Goal: Task Accomplishment & Management: Use online tool/utility

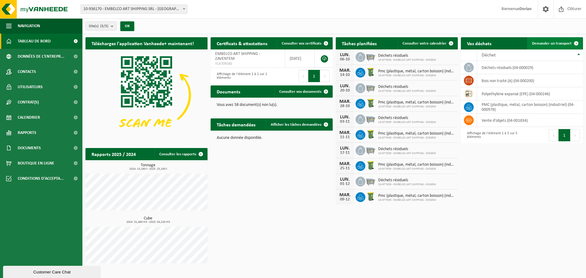
click at [564, 42] on span "Demander un transport" at bounding box center [552, 44] width 40 height 4
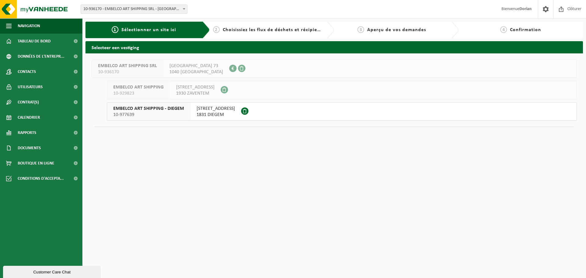
click at [201, 109] on span "WOLUWELAAN 147" at bounding box center [216, 109] width 38 height 6
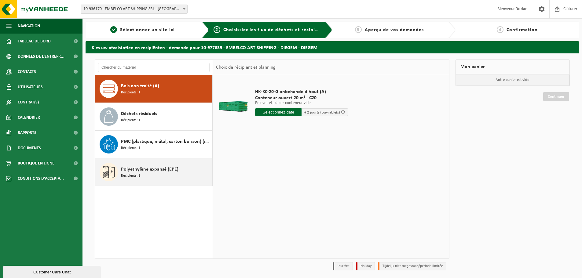
click at [169, 174] on div "Polyethylène expansé (EPE) Récipients: 1" at bounding box center [166, 172] width 90 height 18
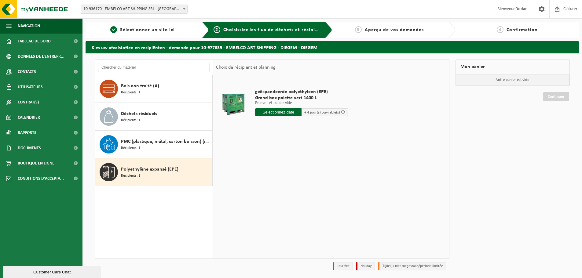
click at [295, 114] on input "text" at bounding box center [278, 112] width 46 height 8
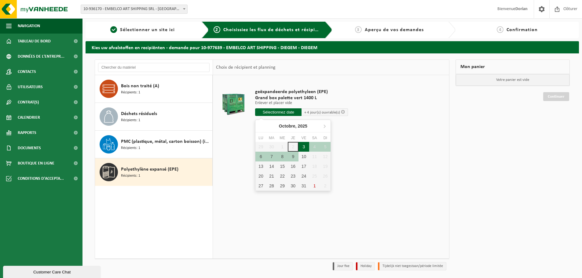
click at [300, 146] on div "3" at bounding box center [303, 147] width 11 height 10
type input "à partir de 2025-10-03"
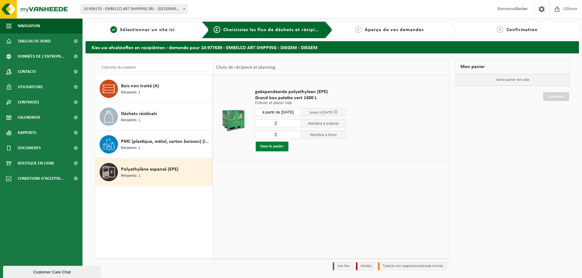
click at [276, 145] on button "Dans le panier" at bounding box center [272, 147] width 33 height 10
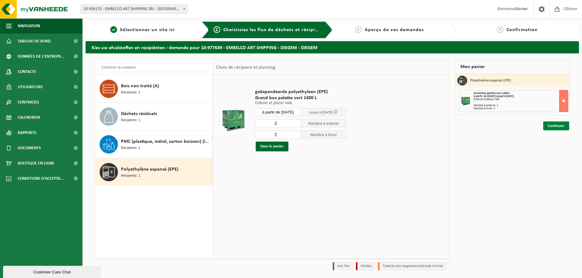
click at [563, 125] on link "Continuer" at bounding box center [556, 125] width 26 height 9
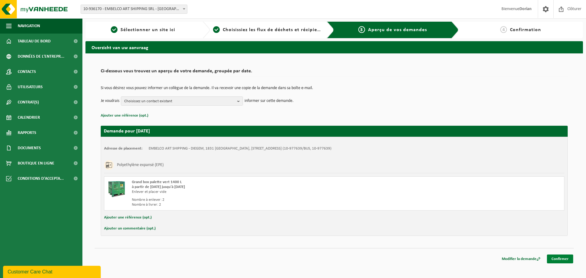
click at [564, 257] on link "Confirmer" at bounding box center [560, 259] width 26 height 9
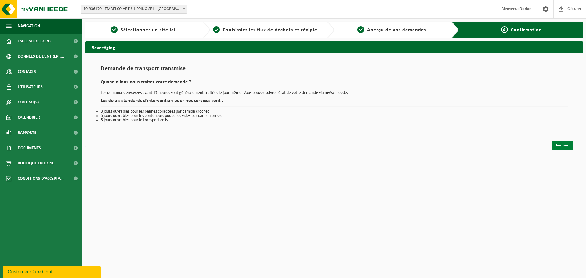
click at [561, 148] on link "Fermer" at bounding box center [563, 145] width 22 height 9
